Goal: Information Seeking & Learning: Learn about a topic

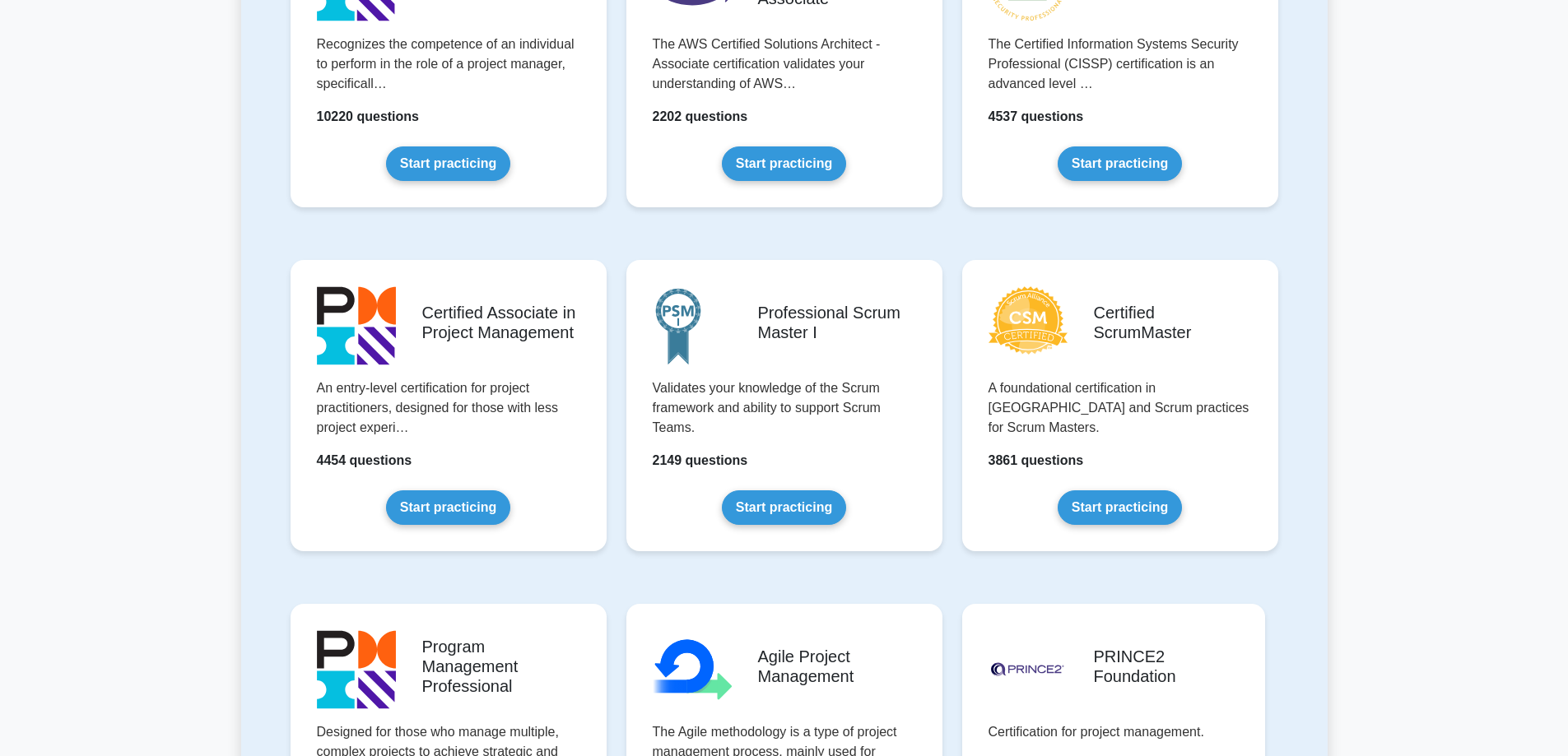
scroll to position [494, 0]
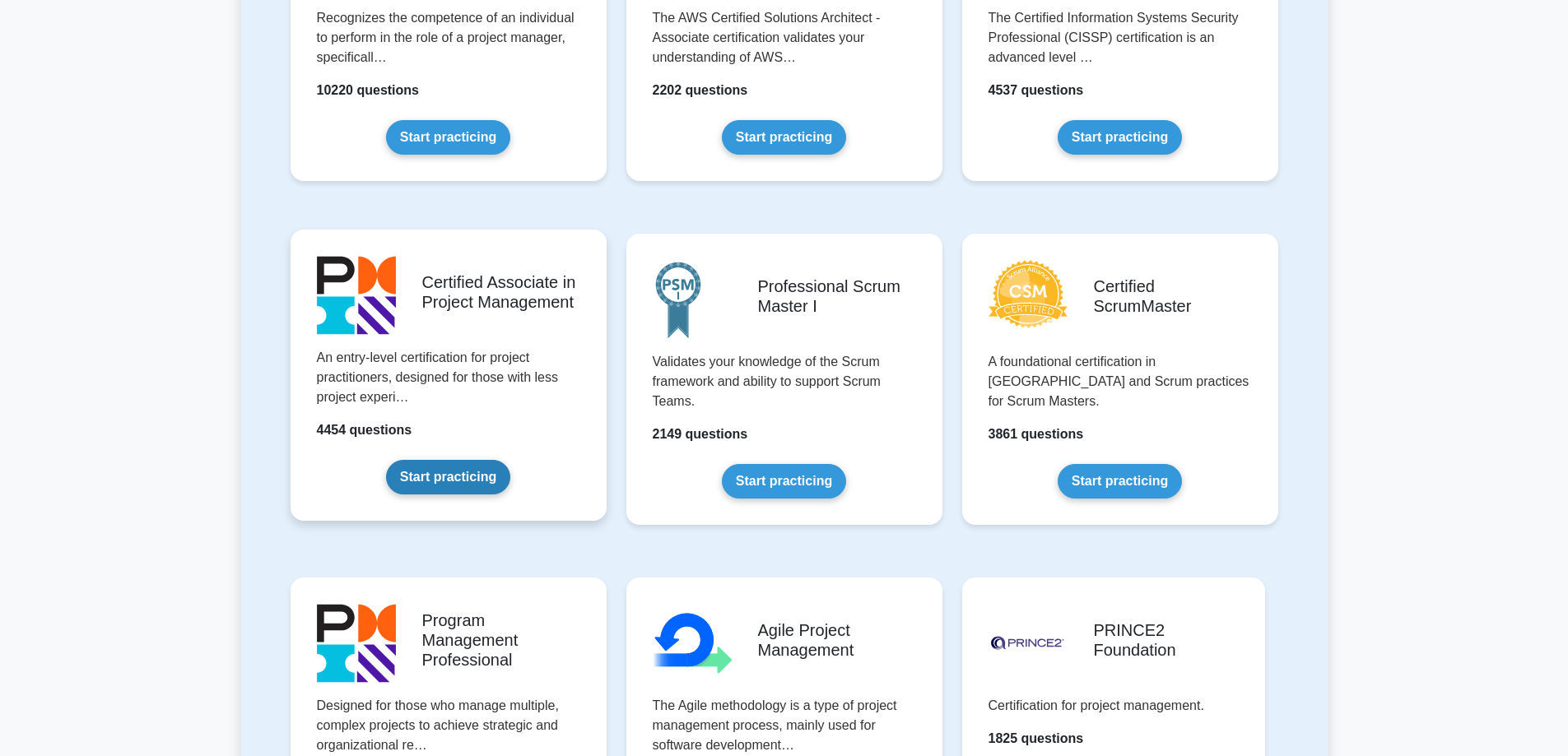
click at [454, 476] on link "Start practicing" at bounding box center [447, 477] width 124 height 34
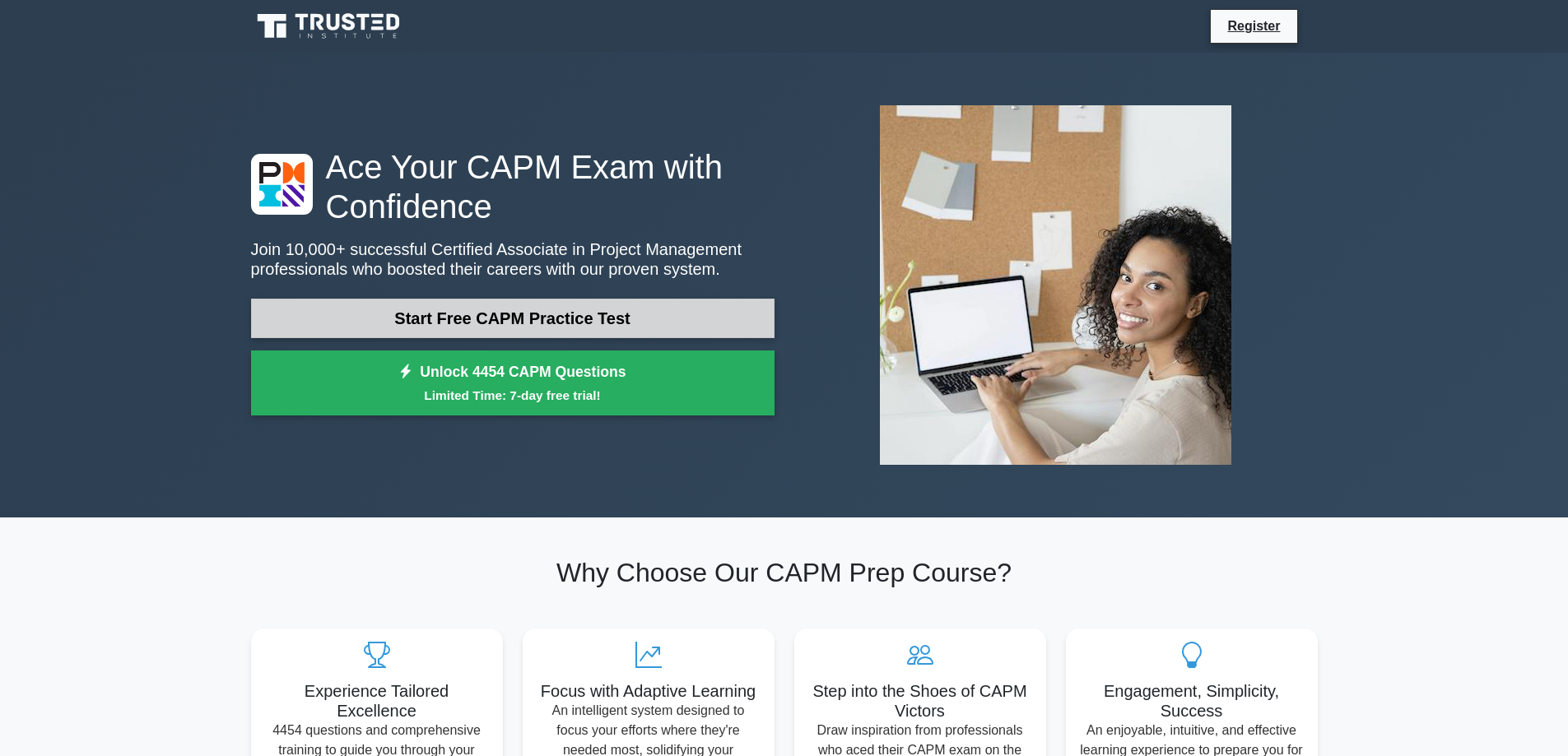
click at [466, 311] on link "Start Free CAPM Practice Test" at bounding box center [513, 318] width 523 height 40
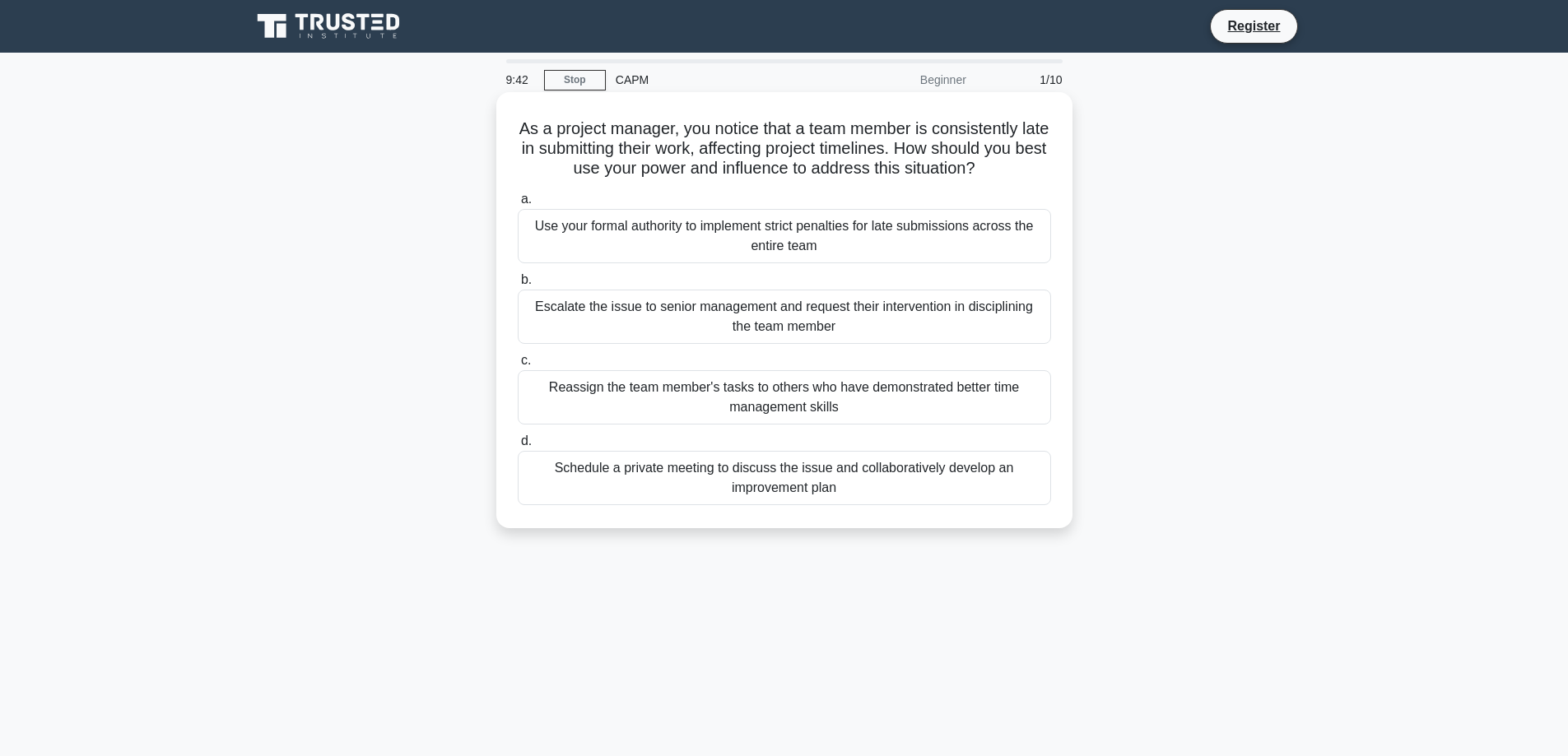
click at [753, 475] on div "Schedule a private meeting to discuss the issue and collaboratively develop an …" at bounding box center [784, 477] width 533 height 54
click at [517, 447] on input "d. Schedule a private meeting to discuss the issue and collaboratively develop …" at bounding box center [517, 441] width 0 height 10
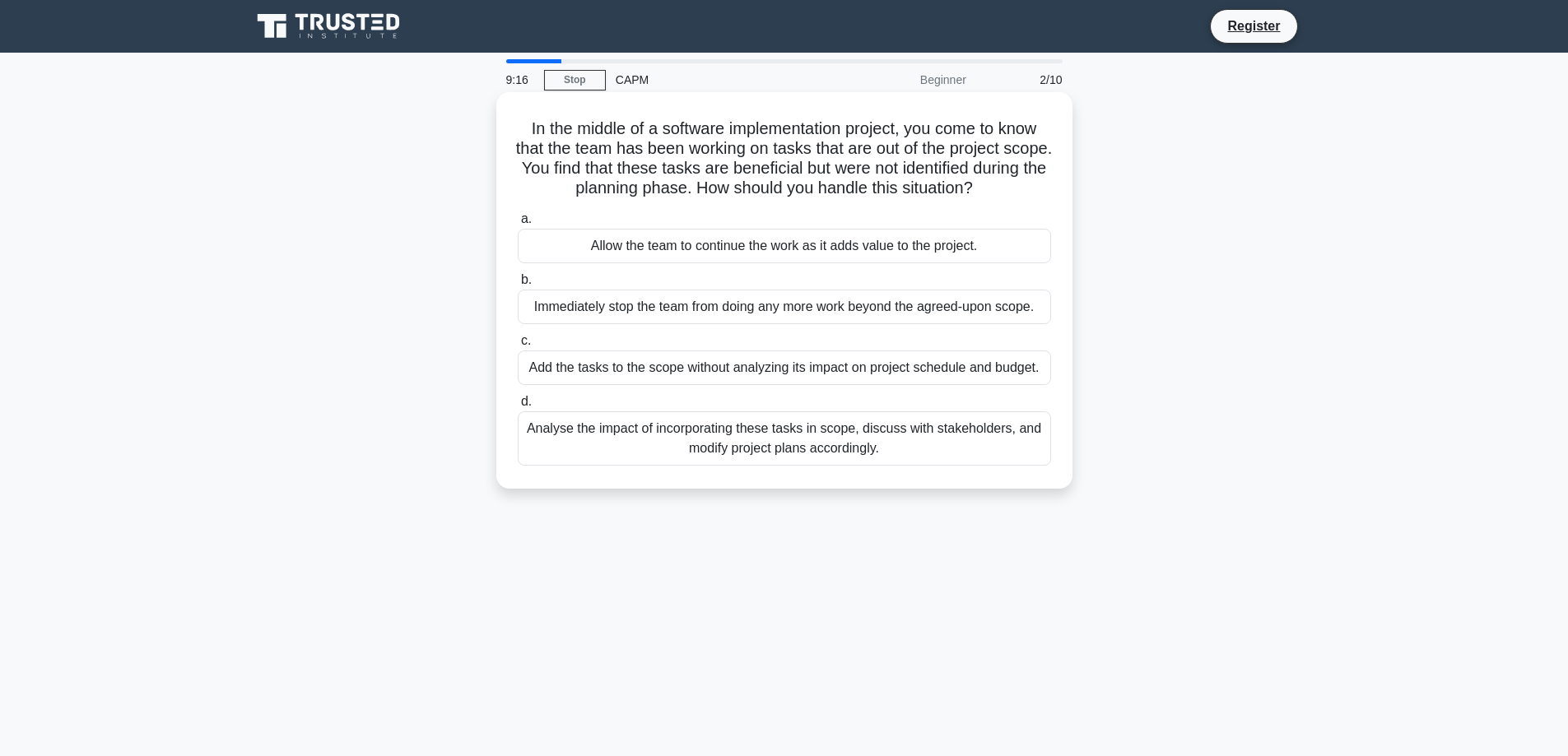
click at [804, 444] on div "Analyse the impact of incorporating these tasks in scope, discuss with stakehol…" at bounding box center [784, 438] width 533 height 54
click at [517, 407] on input "d. Analyse the impact of incorporating these tasks in scope, discuss with stake…" at bounding box center [517, 402] width 0 height 10
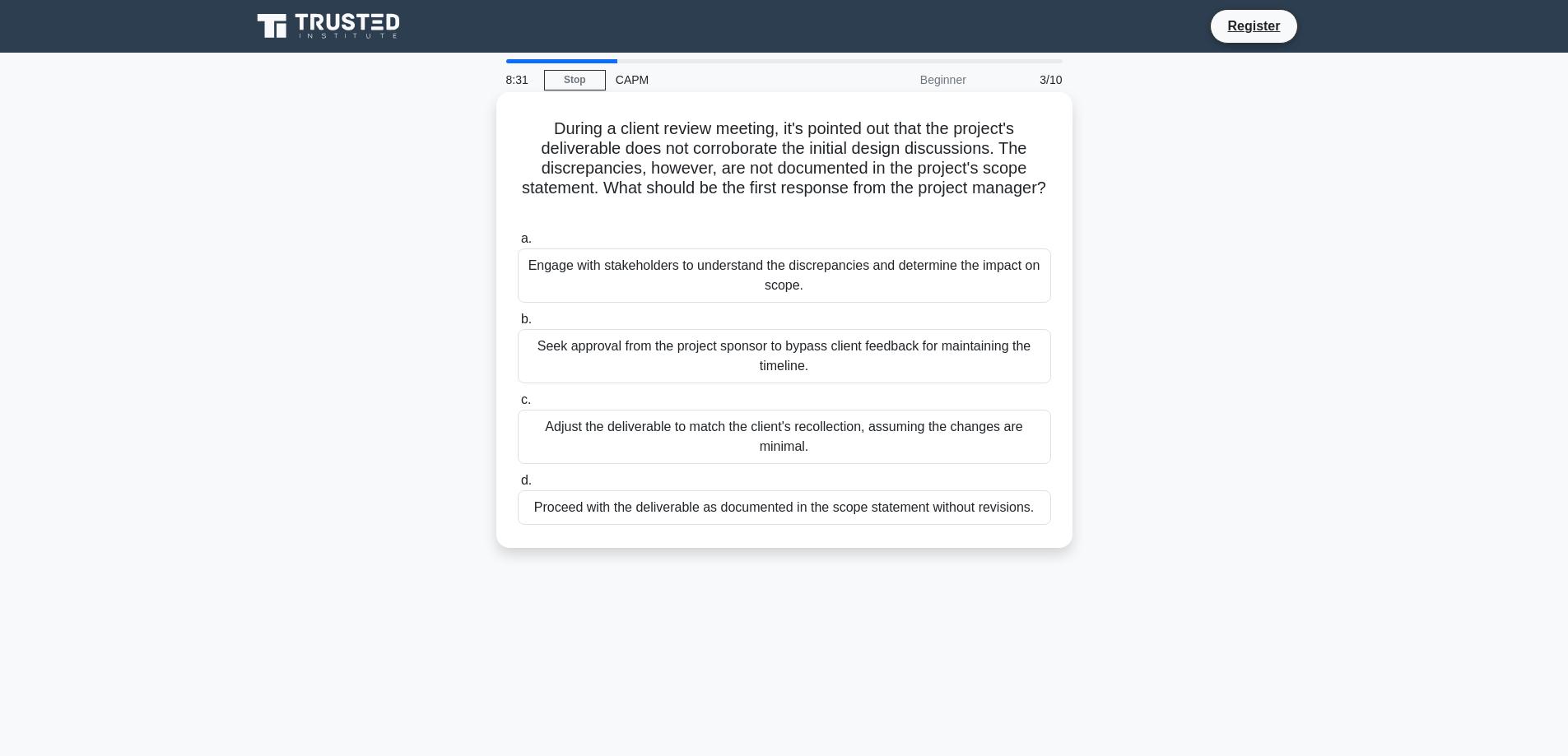
click at [802, 272] on div "Engage with stakeholders to understand the discrepancies and determine the impa…" at bounding box center [784, 275] width 533 height 54
click at [603, 269] on div "Engage with stakeholders to understand the discrepancies and determine the impa…" at bounding box center [784, 275] width 533 height 54
click at [780, 267] on div "Engage with stakeholders to understand the discrepancies and determine the impa…" at bounding box center [784, 275] width 533 height 54
click at [517, 244] on input "a. Engage with stakeholders to understand the discrepancies and determine the i…" at bounding box center [517, 239] width 0 height 10
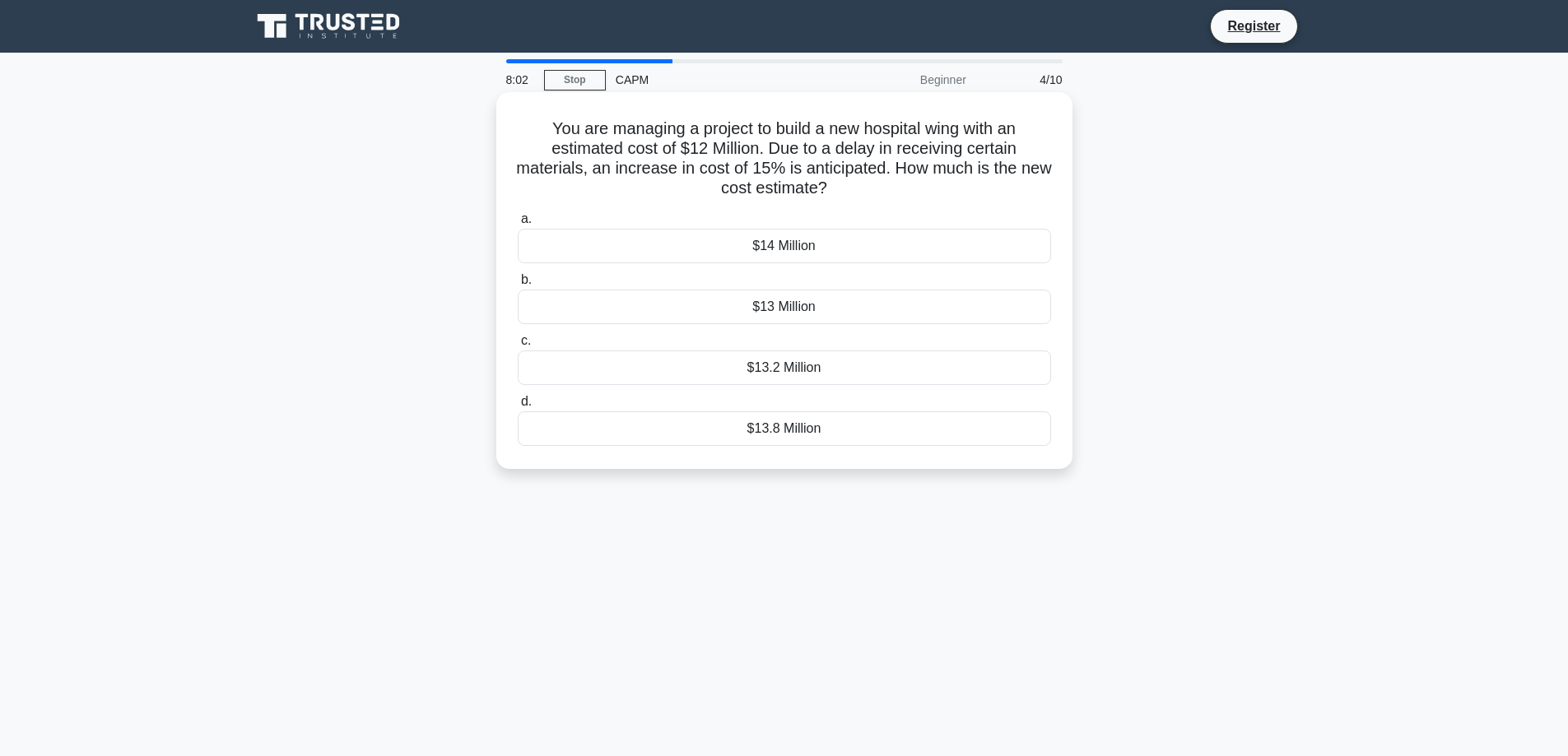
click at [763, 431] on div "$13.8 Million" at bounding box center [784, 428] width 533 height 34
click at [517, 407] on input "d. $13.8 Million" at bounding box center [517, 402] width 0 height 10
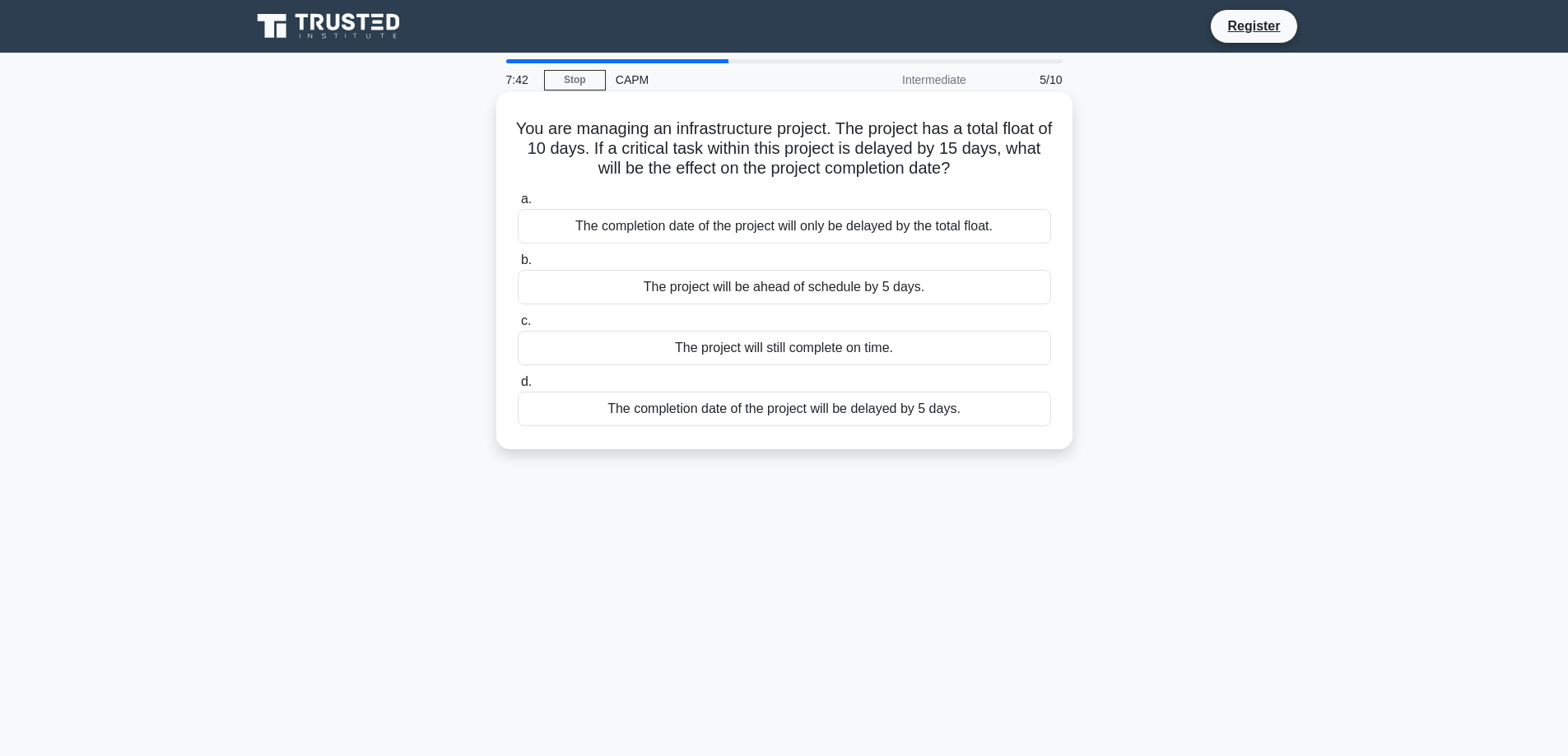
click at [727, 410] on div "The completion date of the project will be delayed by 5 days." at bounding box center [784, 408] width 533 height 34
click at [517, 387] on input "d. The completion date of the project will be delayed by 5 days." at bounding box center [517, 382] width 0 height 10
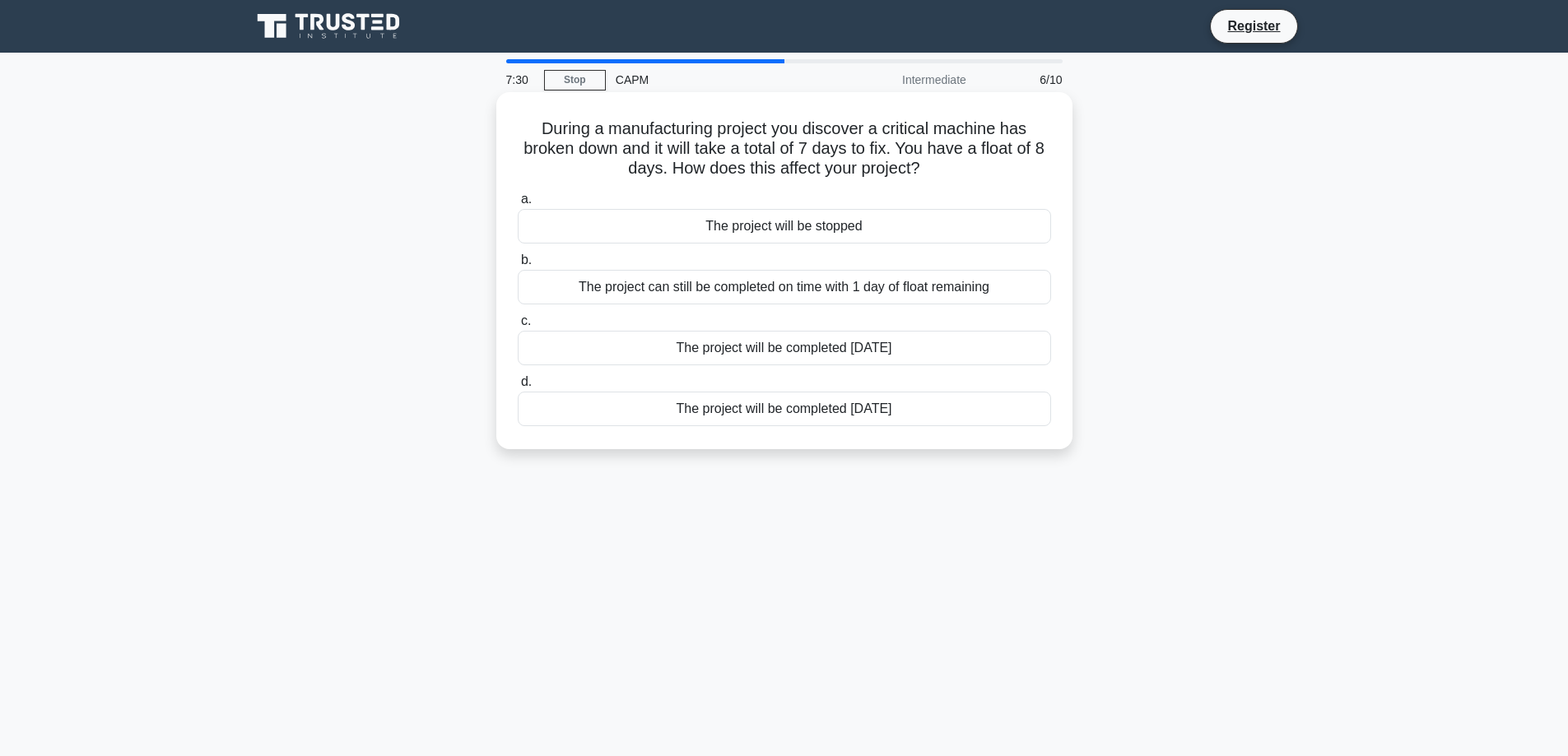
click at [784, 280] on div "The project can still be completed on time with 1 day of float remaining" at bounding box center [784, 287] width 533 height 34
click at [517, 266] on input "b. The project can still be completed on time with 1 day of float remaining" at bounding box center [517, 260] width 0 height 10
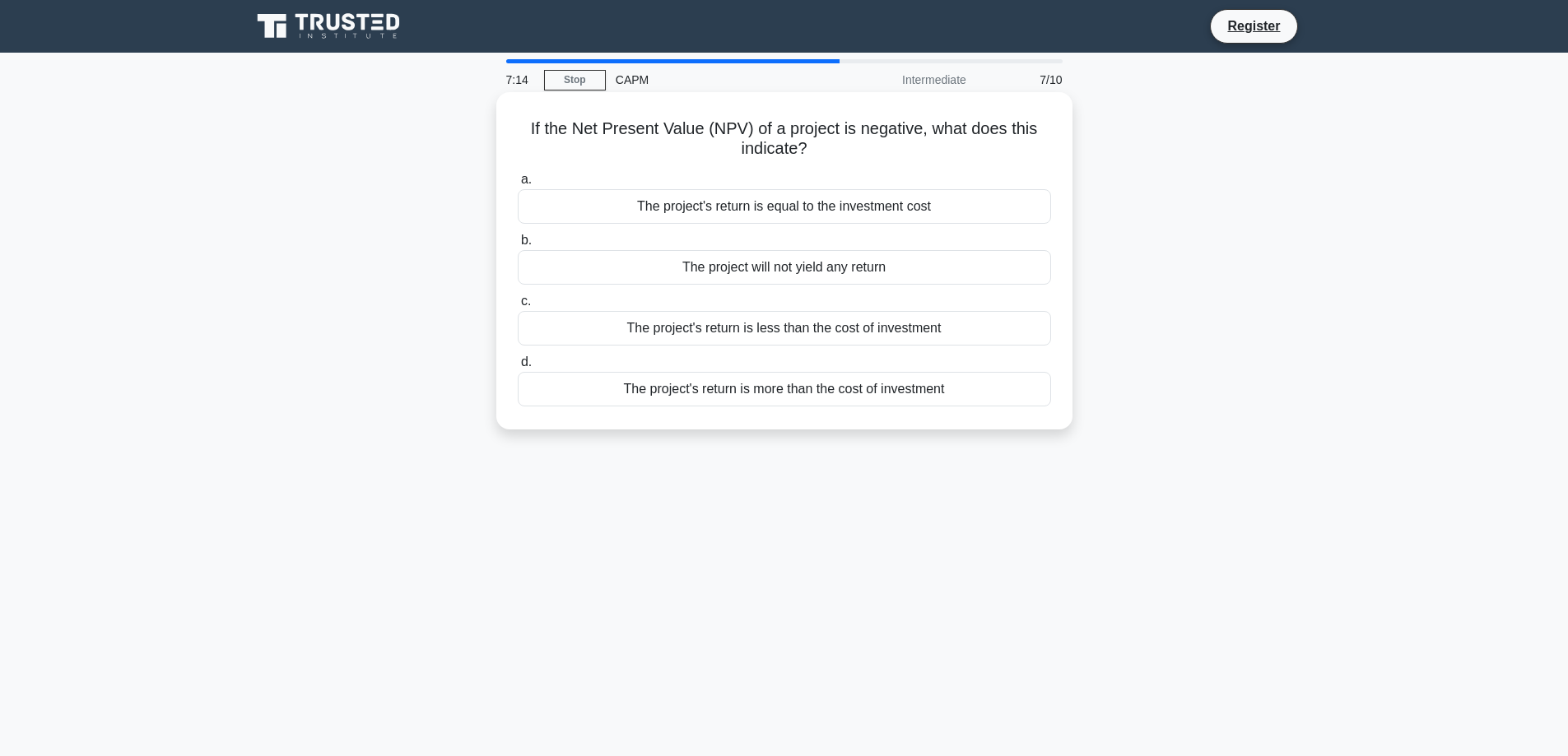
click at [802, 328] on div "The project's return is less than the cost of investment" at bounding box center [784, 328] width 533 height 34
click at [517, 307] on input "c. The project's return is less than the cost of investment" at bounding box center [517, 301] width 0 height 10
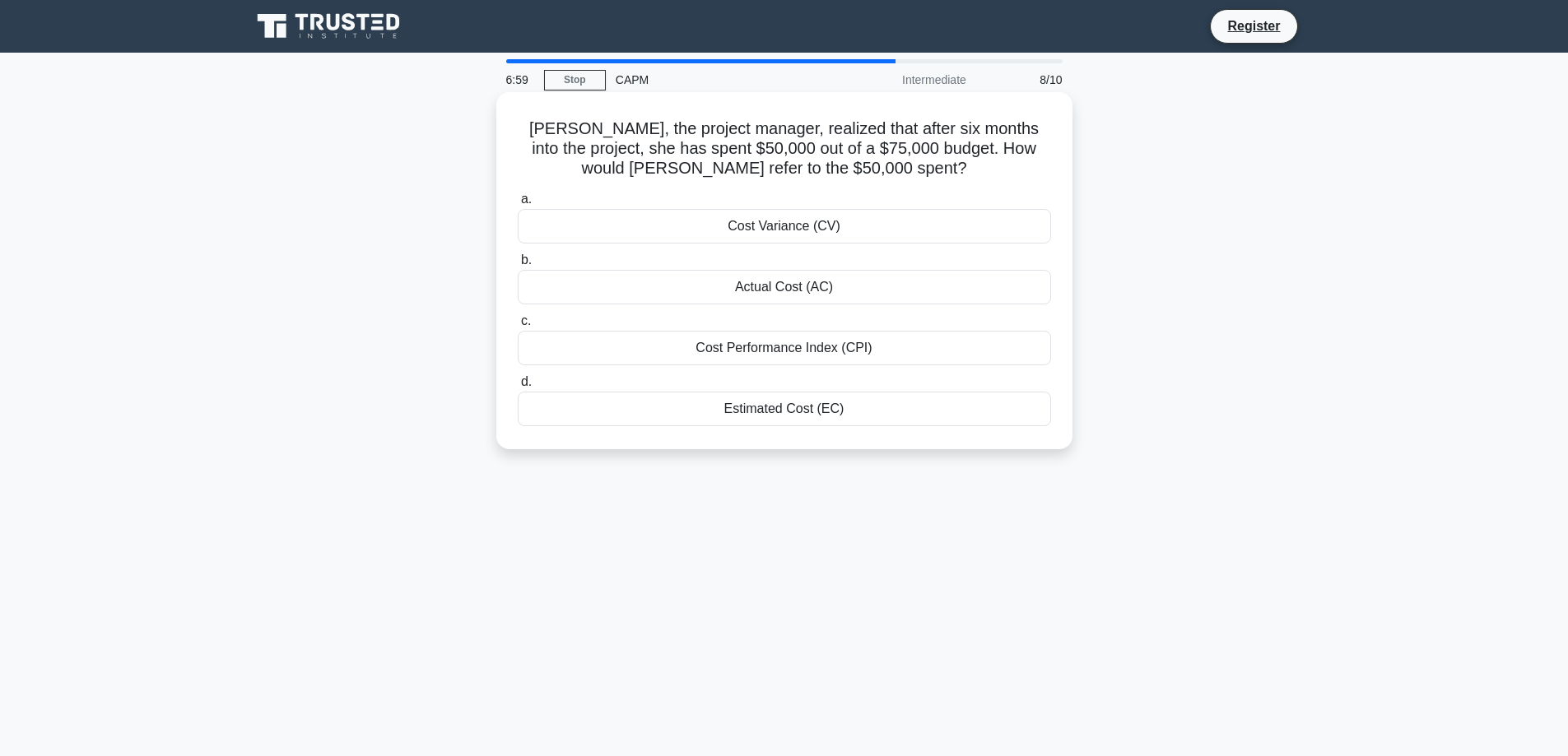
click at [790, 286] on div "Actual Cost (AC)" at bounding box center [784, 287] width 533 height 34
click at [635, 290] on div "Actual Cost (AC)" at bounding box center [784, 287] width 533 height 34
click at [517, 266] on input "b. Actual Cost (AC)" at bounding box center [517, 260] width 0 height 10
click at [770, 408] on div "The new total float is 2 days" at bounding box center [784, 408] width 533 height 34
click at [517, 387] on input "d. The new total float is 2 days" at bounding box center [517, 382] width 0 height 10
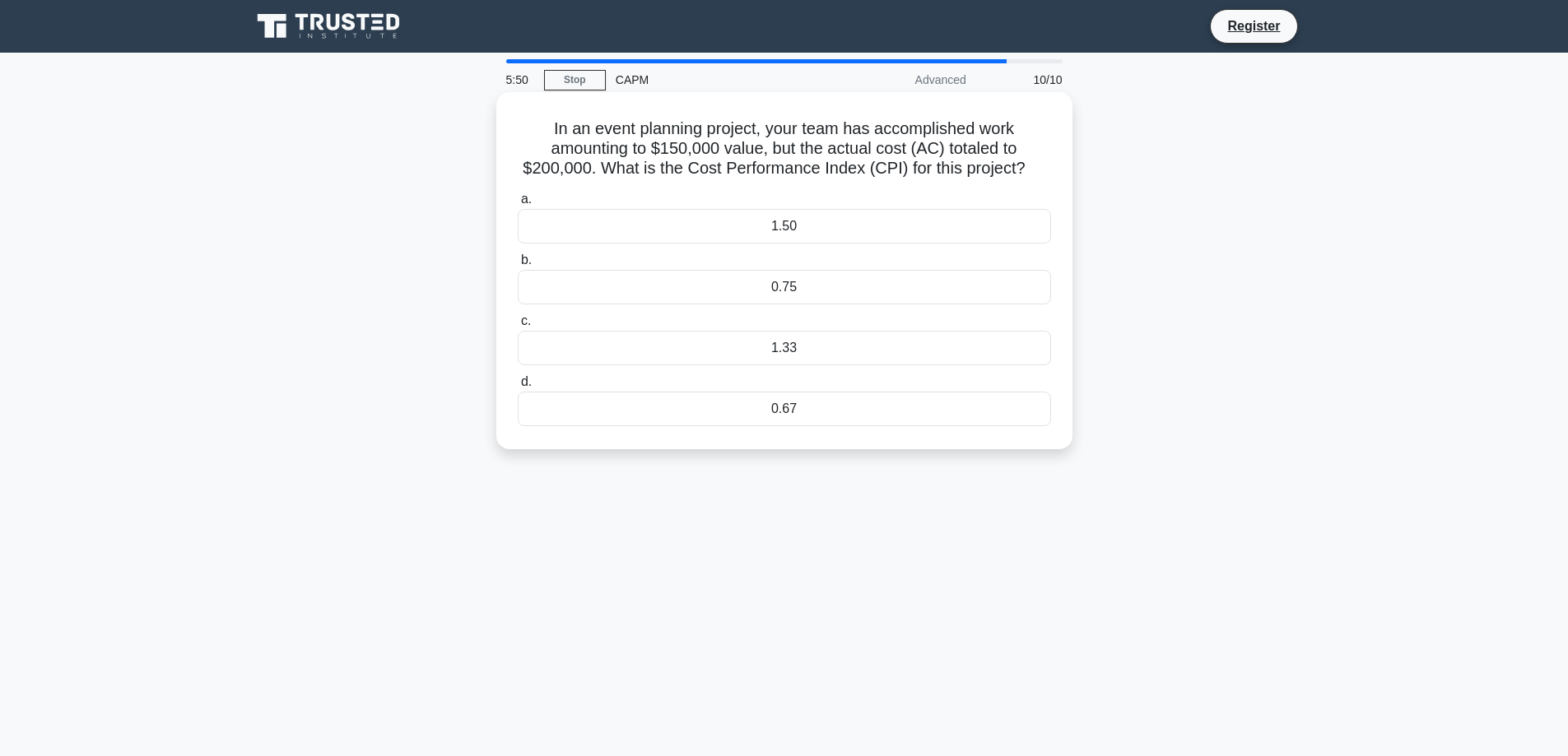
click at [763, 349] on div "1.33" at bounding box center [784, 348] width 533 height 34
click at [517, 327] on input "c. 1.33" at bounding box center [517, 321] width 0 height 10
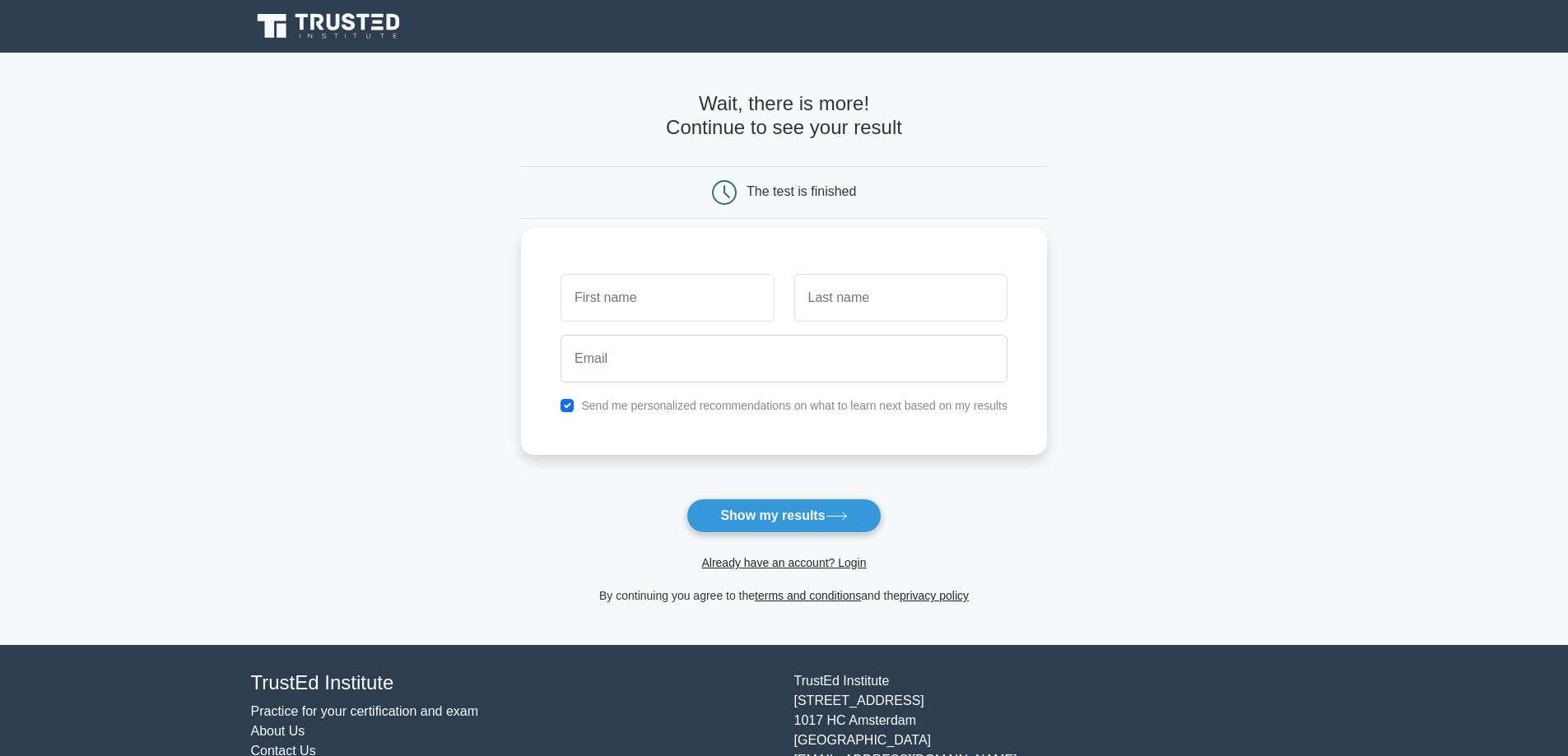
click at [666, 289] on input "text" at bounding box center [667, 297] width 213 height 47
type input "Karen"
click at [828, 301] on input "text" at bounding box center [900, 297] width 213 height 47
type input "Rouch"
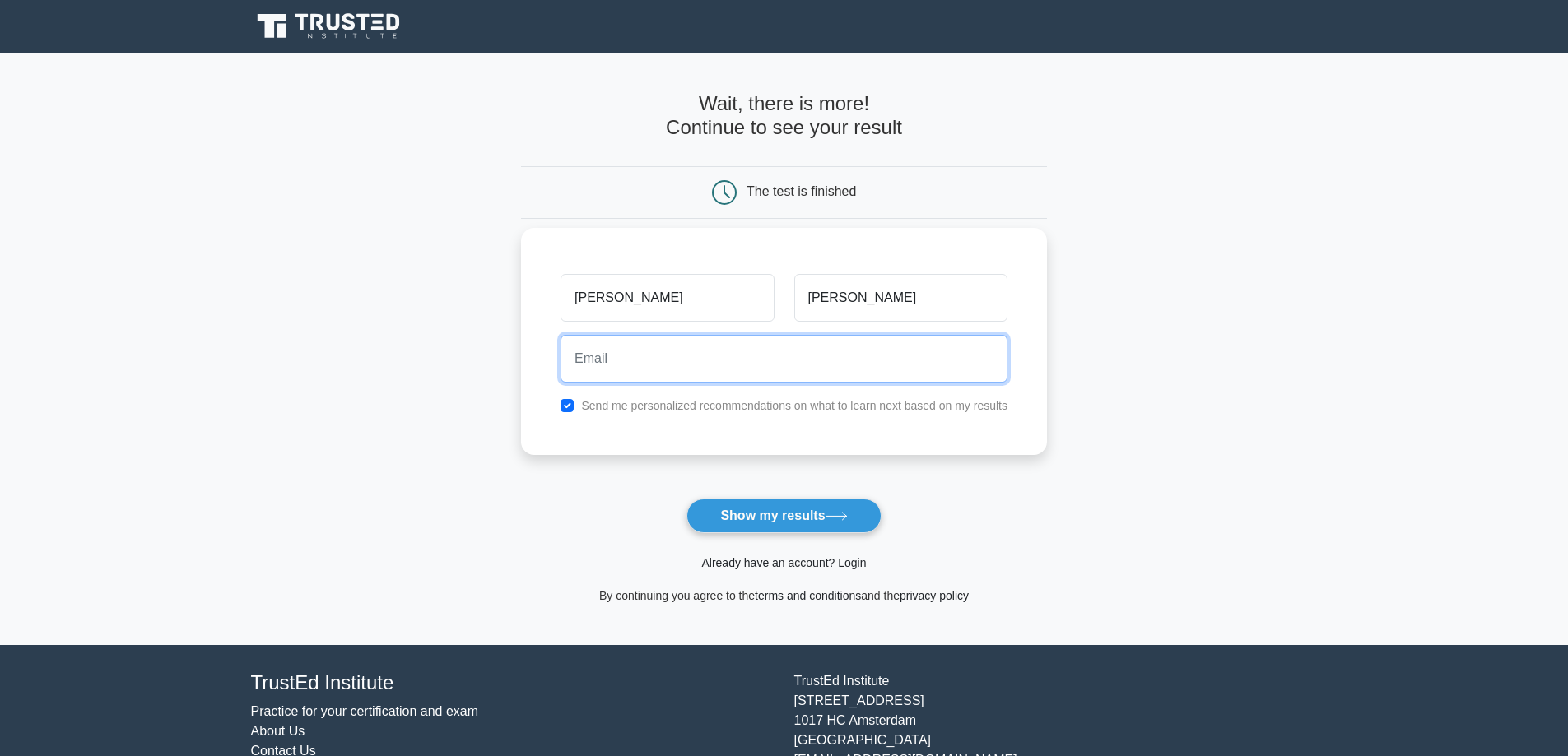
click at [737, 359] on input "email" at bounding box center [784, 359] width 447 height 47
type input "karen.rouch@gofilta.com"
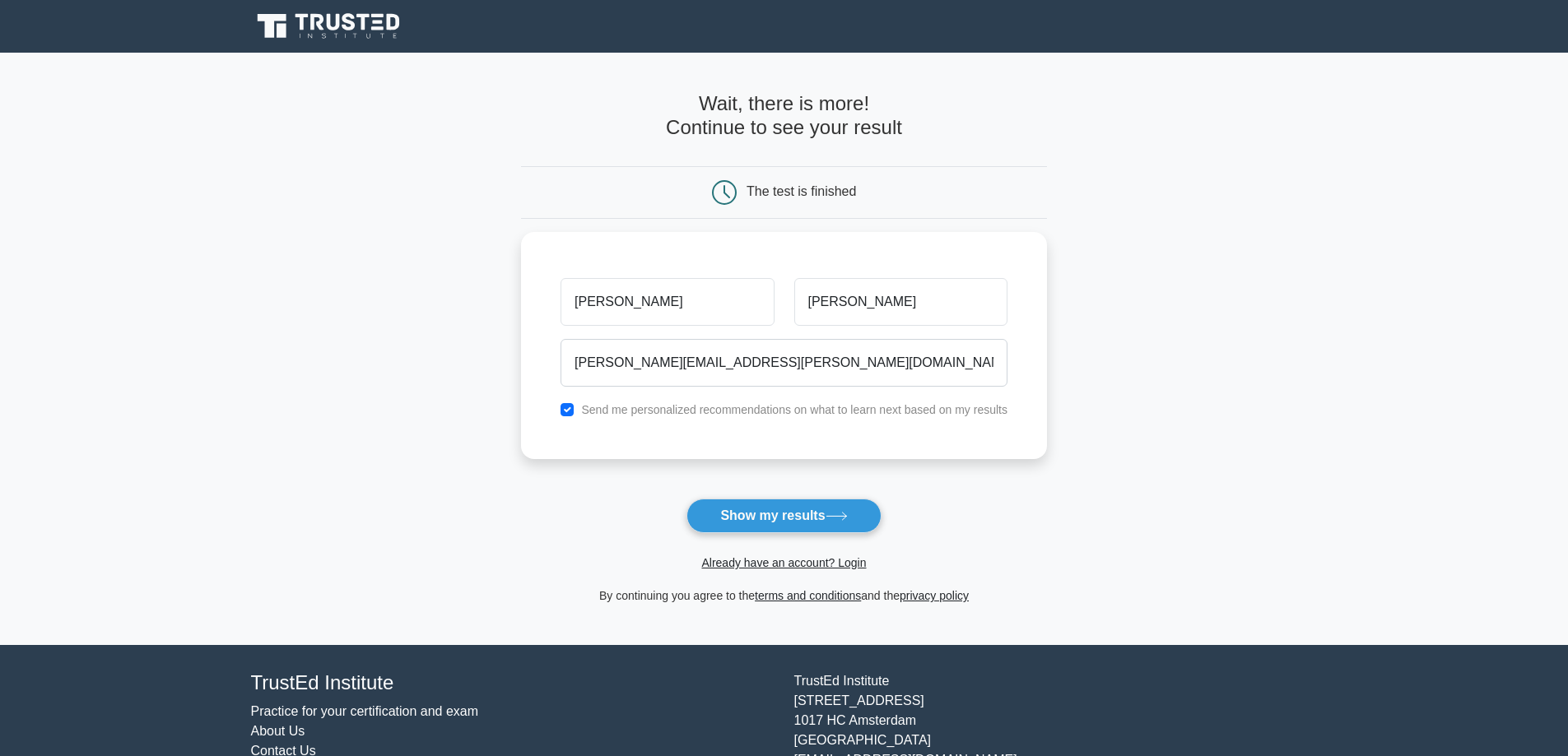
click at [767, 517] on button "Show my results" at bounding box center [783, 515] width 194 height 34
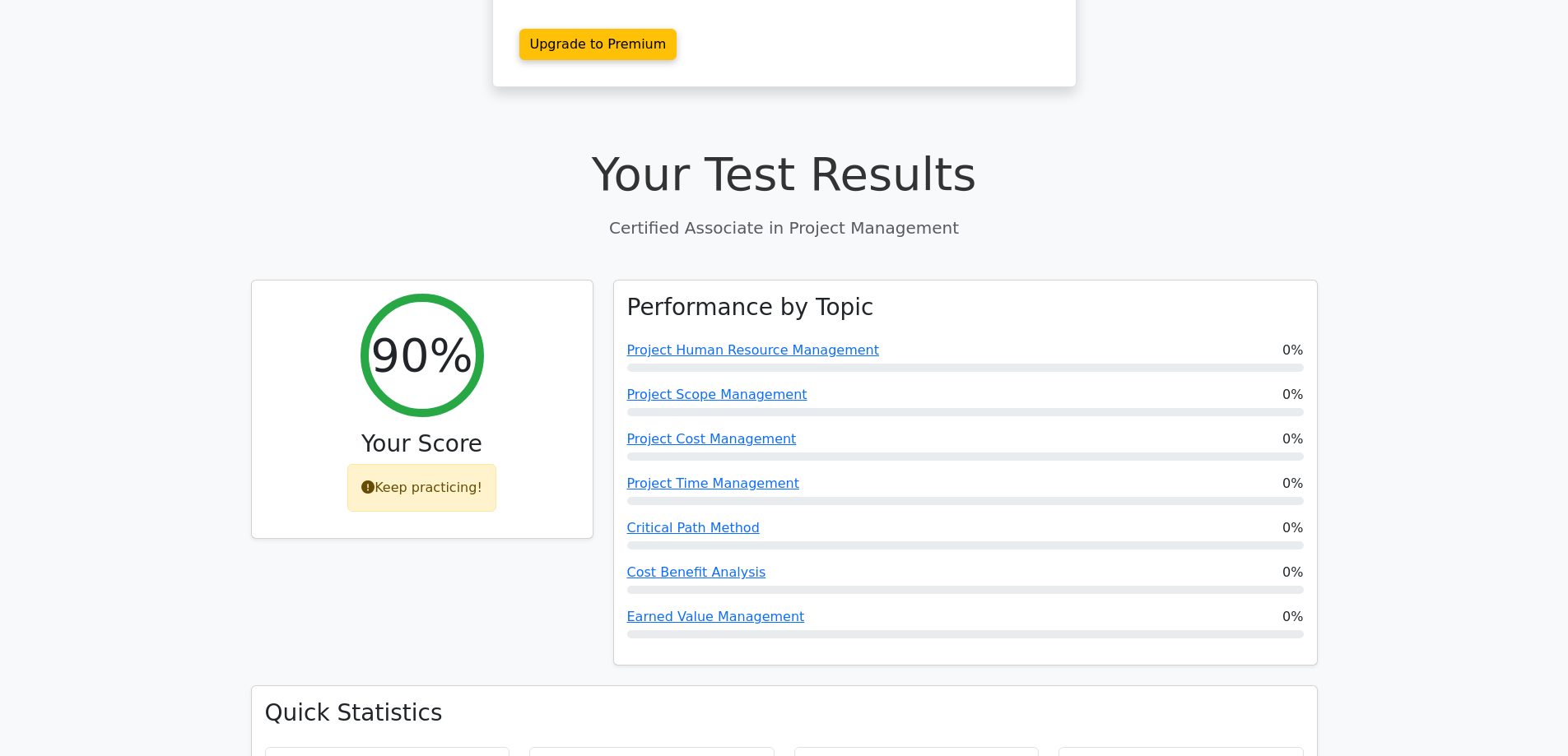
scroll to position [494, 0]
